Goal: Information Seeking & Learning: Learn about a topic

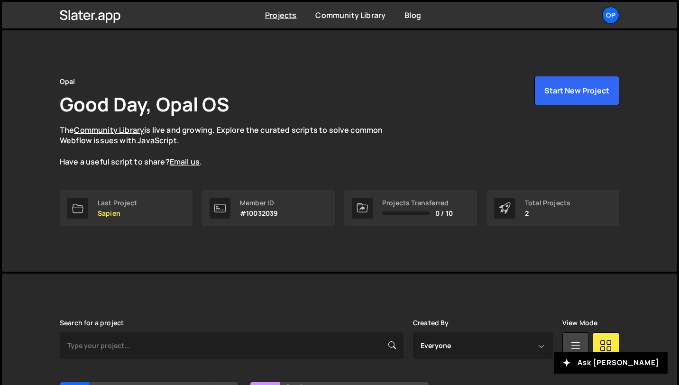
scroll to position [103, 0]
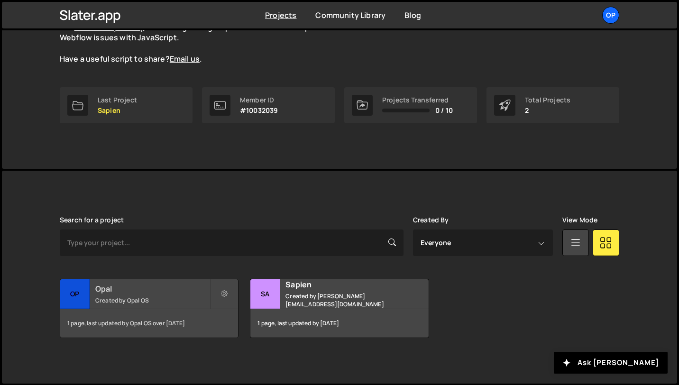
click at [166, 296] on small "Created by Opal OS" at bounding box center [152, 300] width 114 height 8
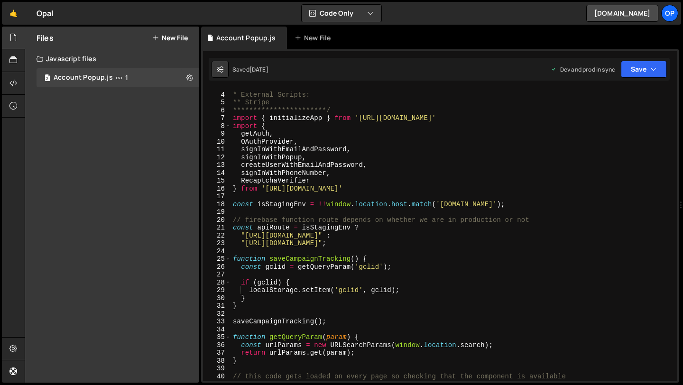
scroll to position [22, 0]
type textarea "const apiRoute = isStagingEnv ?"
click at [390, 228] on div "**********" at bounding box center [452, 236] width 442 height 307
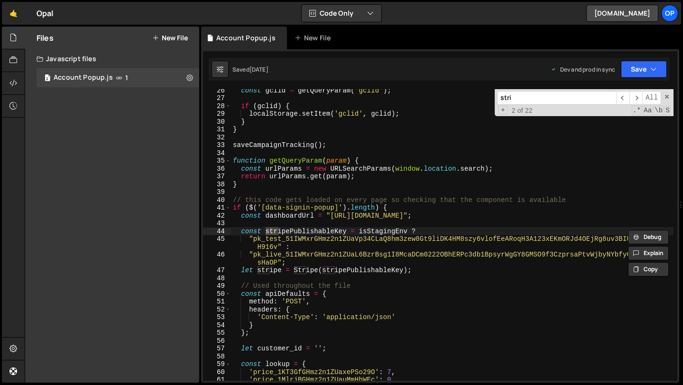
scroll to position [198, 0]
type input "s"
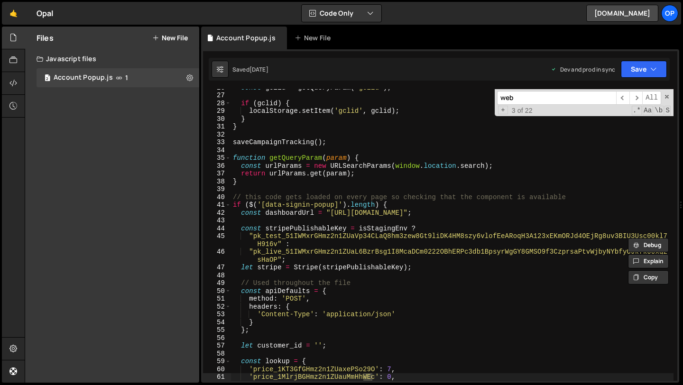
scroll to position [636, 0]
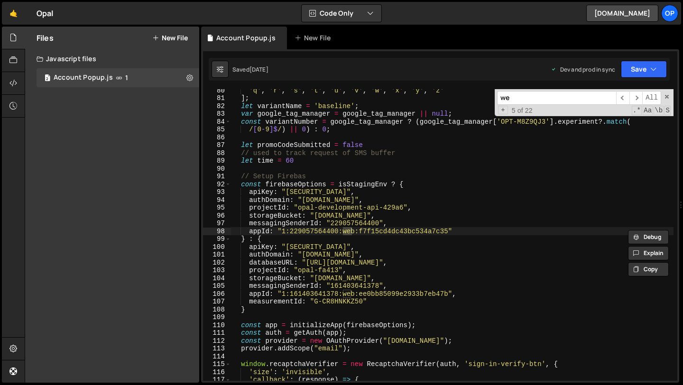
type input "w"
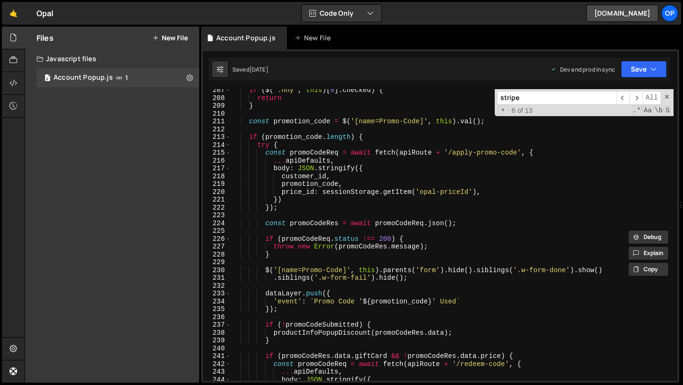
scroll to position [1631, 0]
type input "stripe"
click at [668, 96] on span at bounding box center [666, 96] width 7 height 7
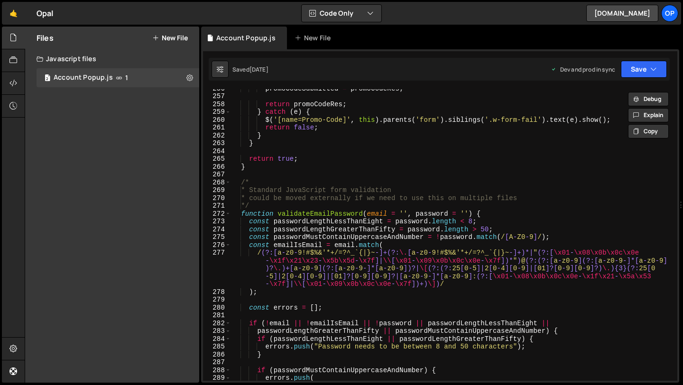
scroll to position [2016, 0]
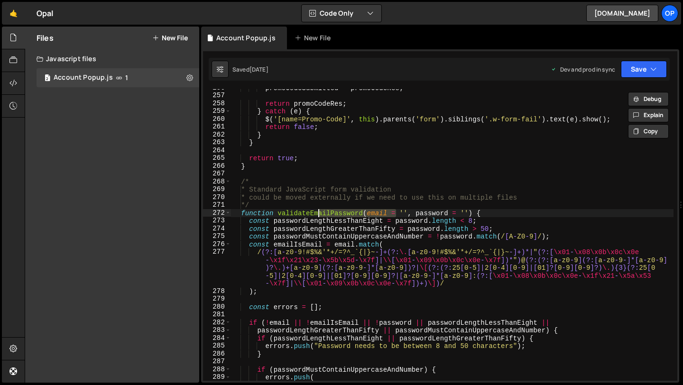
drag, startPoint x: 397, startPoint y: 215, endPoint x: 318, endPoint y: 215, distance: 79.2
click at [318, 215] on div "promoCodeSubmitted = promoCodeRes ; return promoCodeRes ; } catch ( e ) { $ ( '…" at bounding box center [452, 237] width 442 height 307
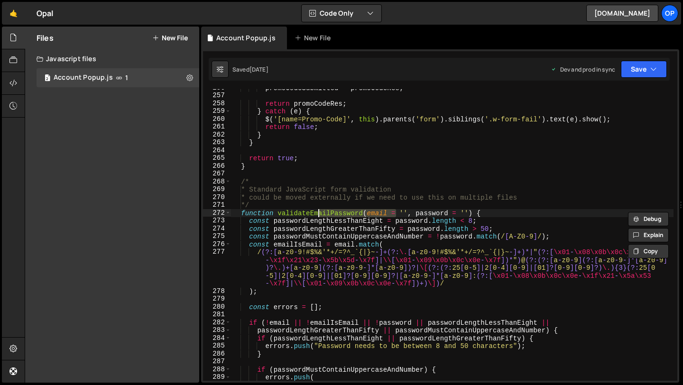
click at [318, 231] on div "promoCodeSubmitted = promoCodeRes ; return promoCodeRes ; } catch ( e ) { $ ( '…" at bounding box center [452, 237] width 442 height 307
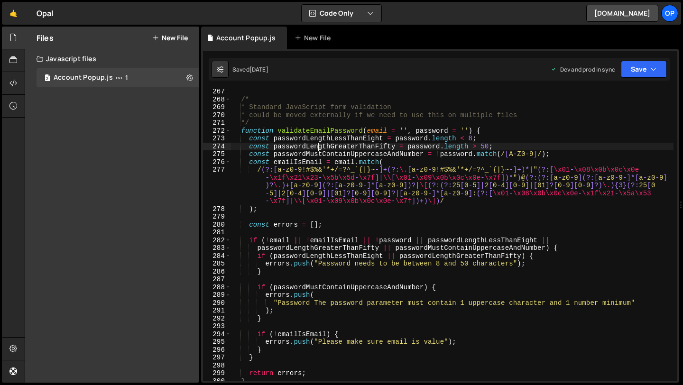
scroll to position [2102, 0]
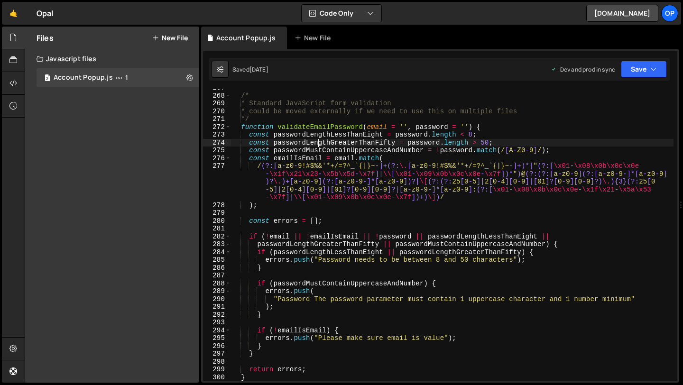
click at [301, 242] on div "/* * Standard JavaScript form validation * could be moved externally if we need…" at bounding box center [452, 237] width 442 height 307
type textarea "passwordLengthGreaterThanFifty || passwordMustContainUppercaseAndNumber) {"
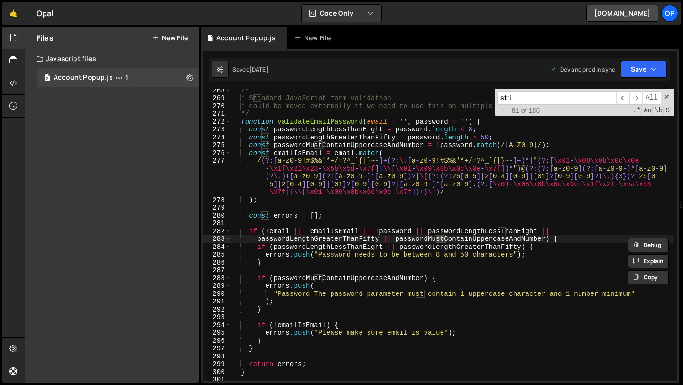
scroll to position [2350, 0]
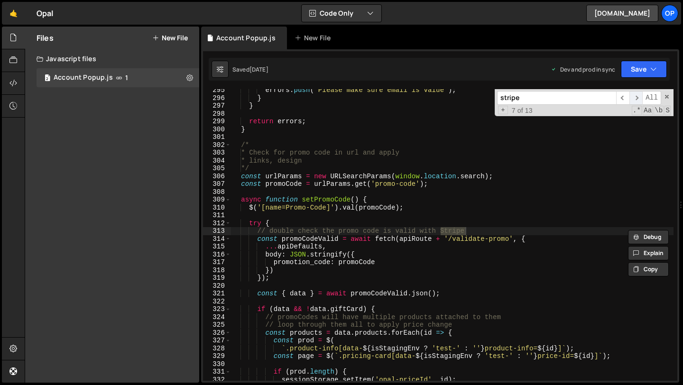
click at [632, 100] on span "​" at bounding box center [635, 98] width 13 height 14
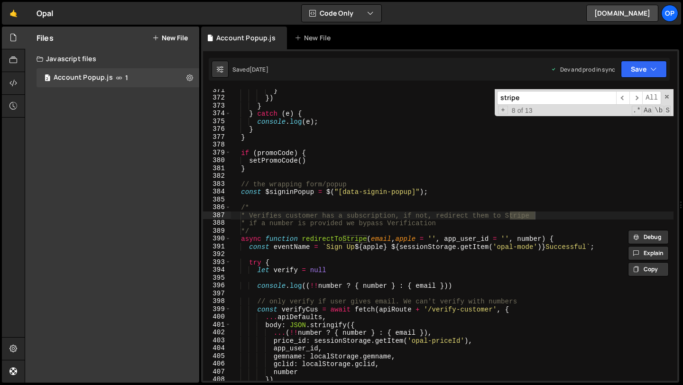
scroll to position [2958, 0]
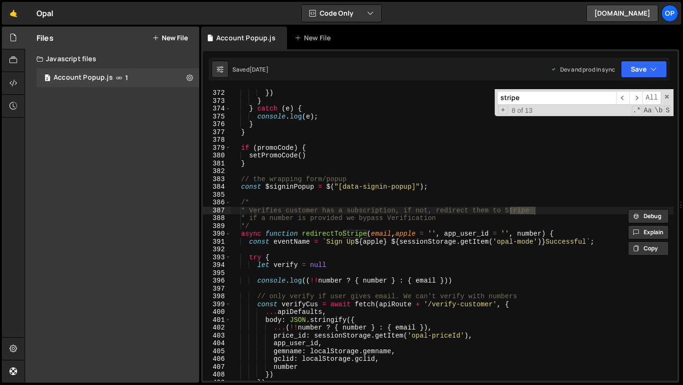
drag, startPoint x: 550, startPoint y: 97, endPoint x: 490, endPoint y: 97, distance: 59.3
click at [490, 97] on div "}) } } catch ( e ) { console . log ( e ) ; } } if ( promoCode ) { setPromoCode …" at bounding box center [452, 235] width 442 height 292
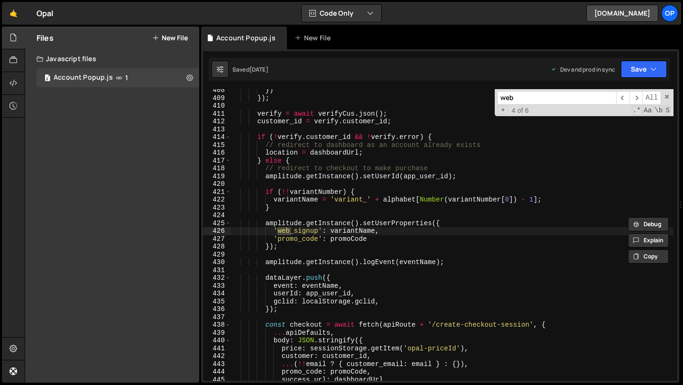
scroll to position [3243, 0]
type input "w"
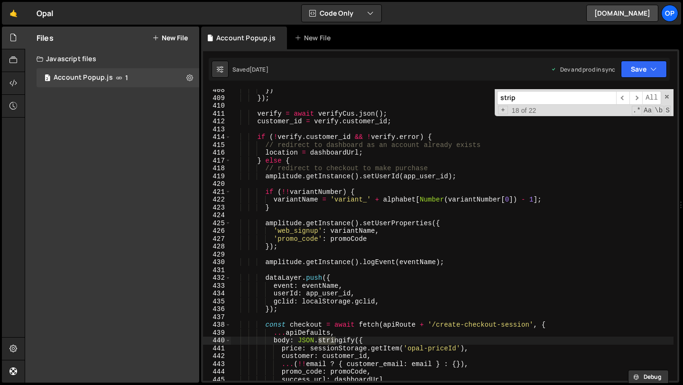
type input "stripe"
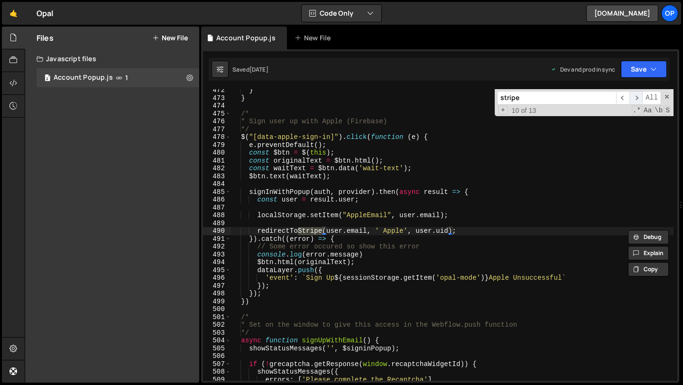
click at [636, 98] on span "​" at bounding box center [635, 98] width 13 height 14
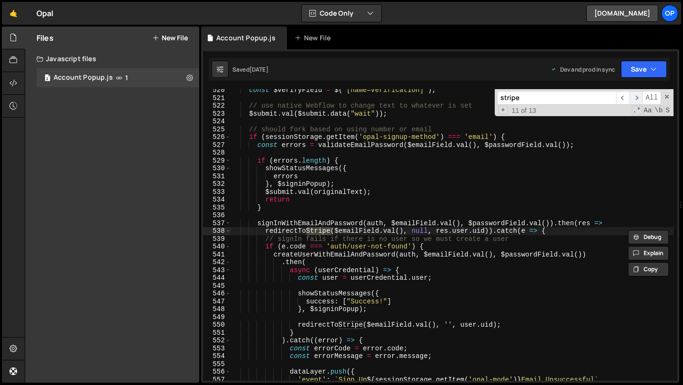
scroll to position [4119, 0]
click at [636, 98] on span "​" at bounding box center [635, 98] width 13 height 14
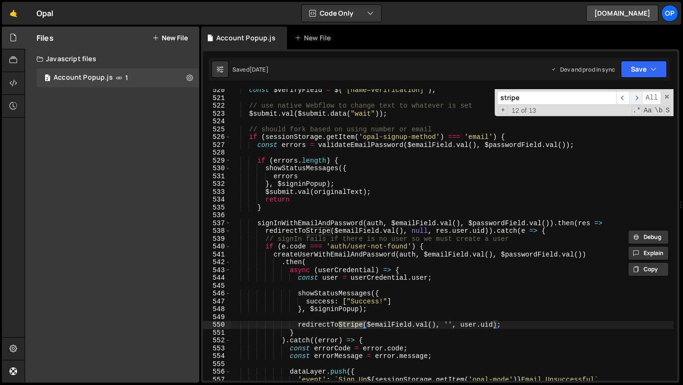
click at [636, 98] on span "​" at bounding box center [635, 98] width 13 height 14
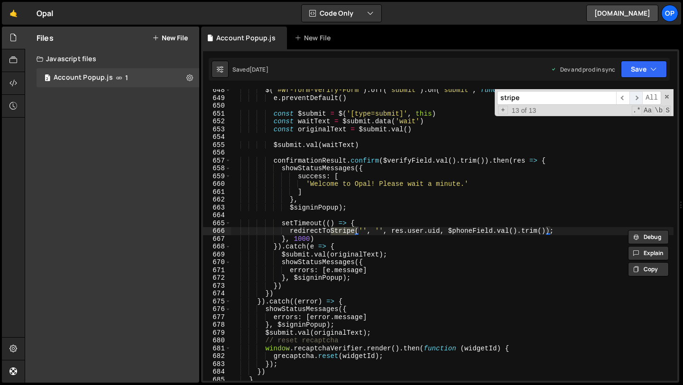
scroll to position [5121, 0]
click at [636, 98] on span "​" at bounding box center [635, 98] width 13 height 14
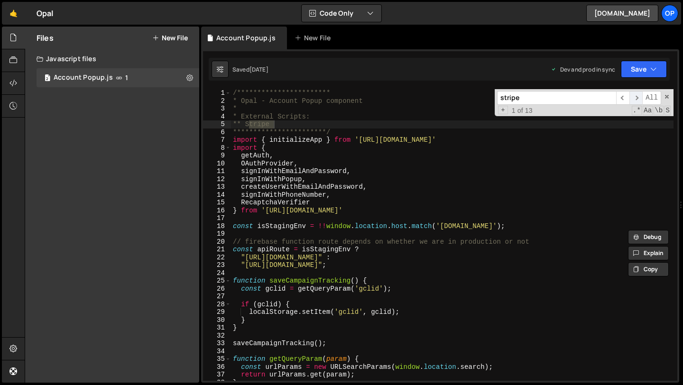
scroll to position [0, 0]
click at [636, 98] on span "​" at bounding box center [635, 98] width 13 height 14
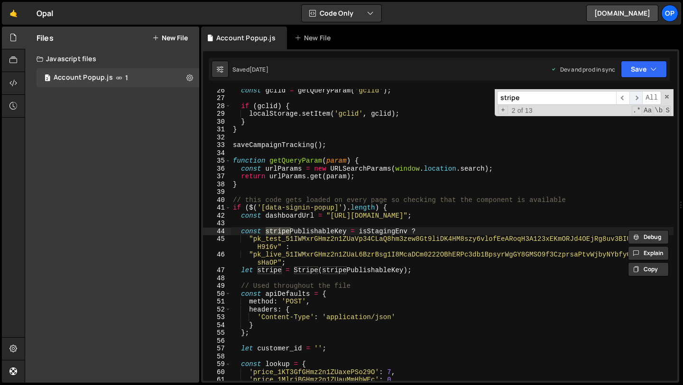
scroll to position [198, 0]
click at [636, 98] on span "​" at bounding box center [635, 98] width 13 height 14
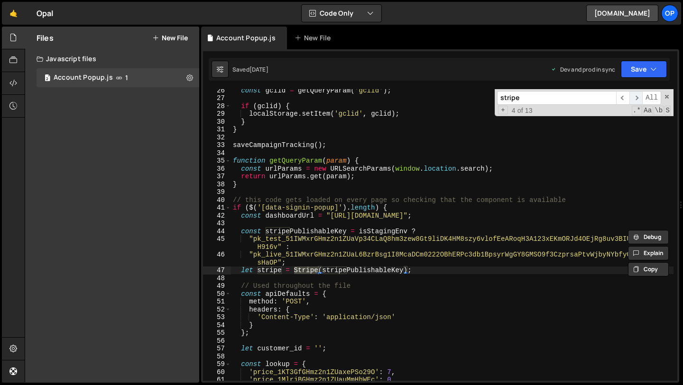
click at [636, 98] on span "​" at bounding box center [635, 98] width 13 height 14
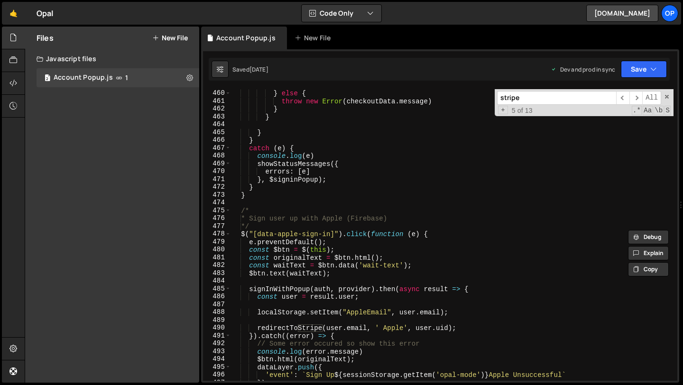
scroll to position [3653, 0]
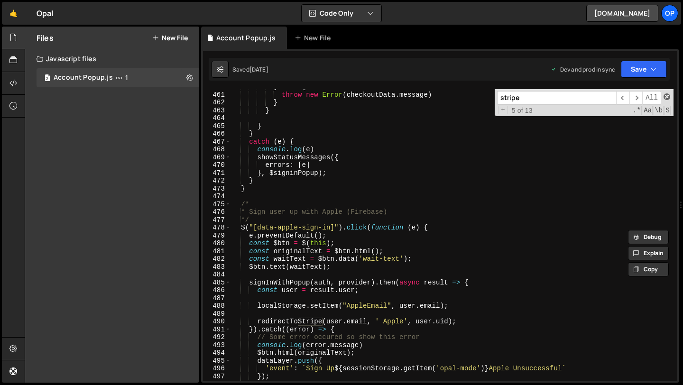
click at [665, 97] on span at bounding box center [666, 96] width 7 height 7
type textarea "let stripe = Stripe(stripePublishableKey);"
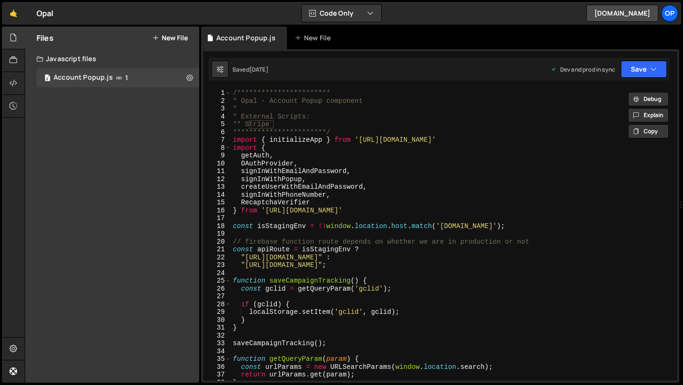
scroll to position [0, 0]
